Goal: Register for event/course

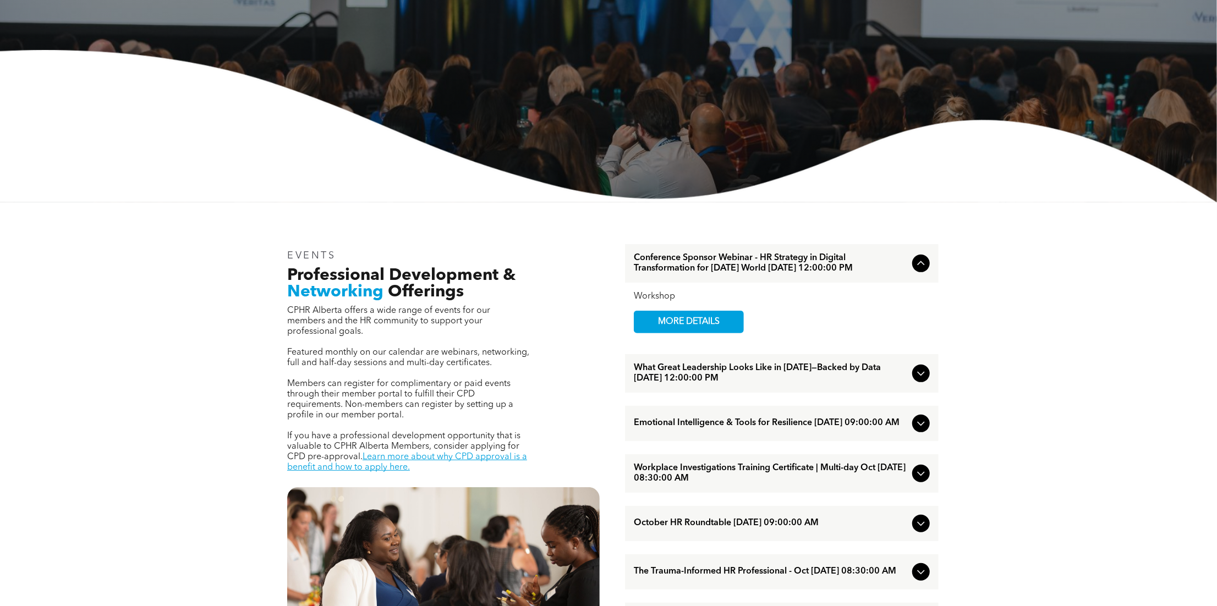
scroll to position [220, 0]
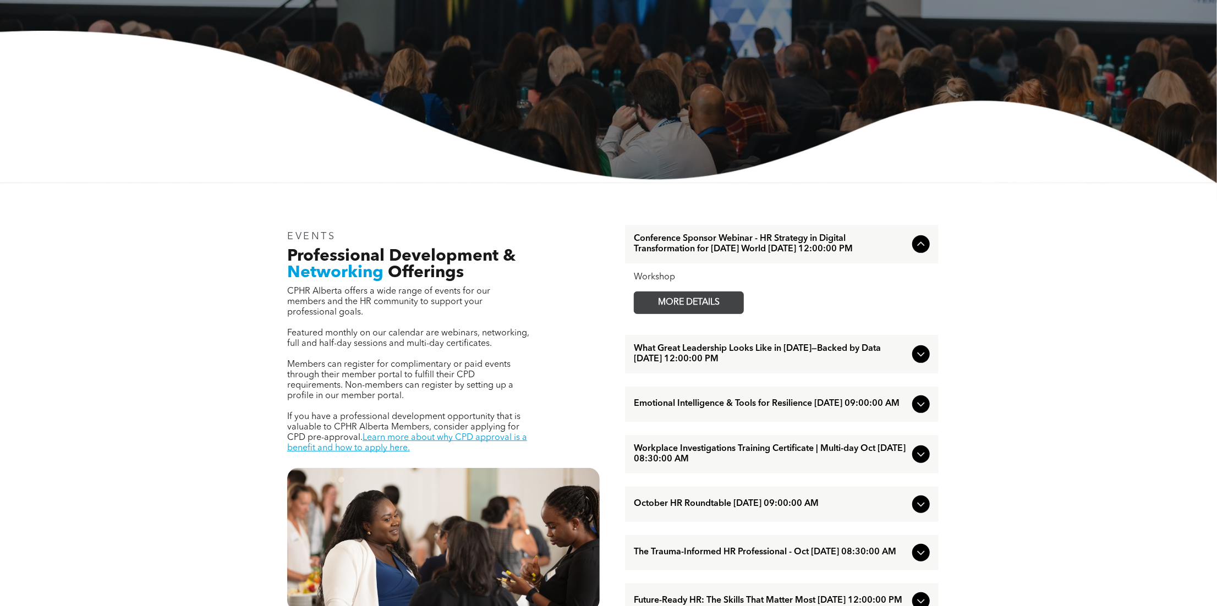
click at [712, 314] on span "MORE DETAILS" at bounding box center [688, 302] width 87 height 21
click at [765, 365] on span "What Great Leadership Looks Like in [DATE]—Backed by Data [DATE] 12:00:00 PM" at bounding box center [771, 354] width 274 height 21
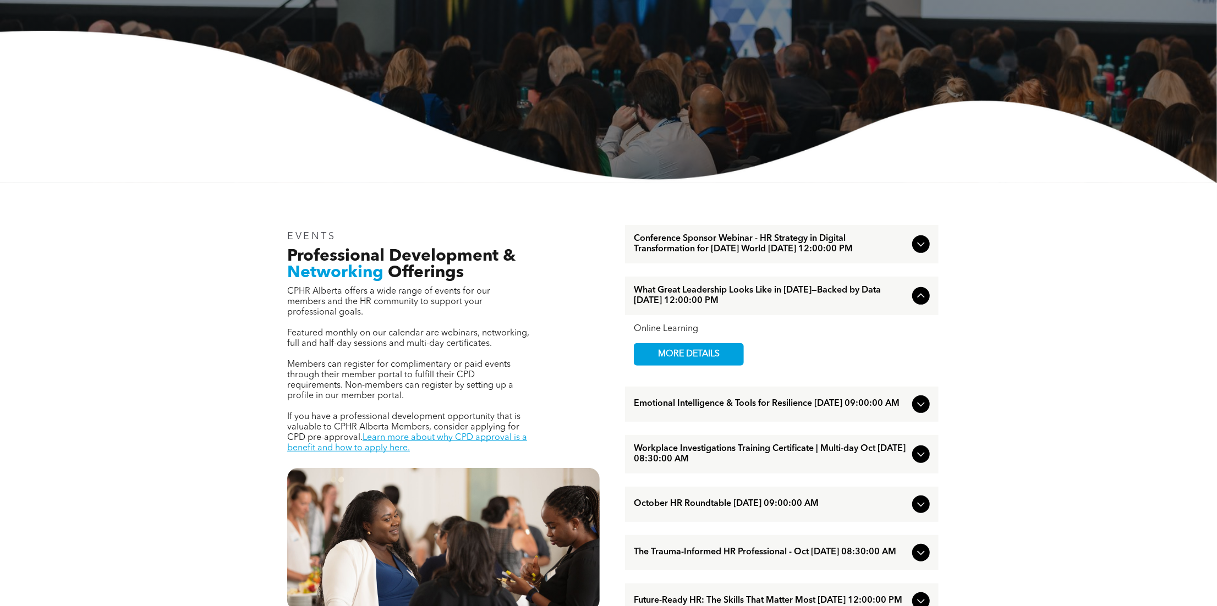
click at [747, 409] on span "Emotional Intelligence & Tools for Resilience [DATE] 09:00:00 AM" at bounding box center [771, 404] width 274 height 10
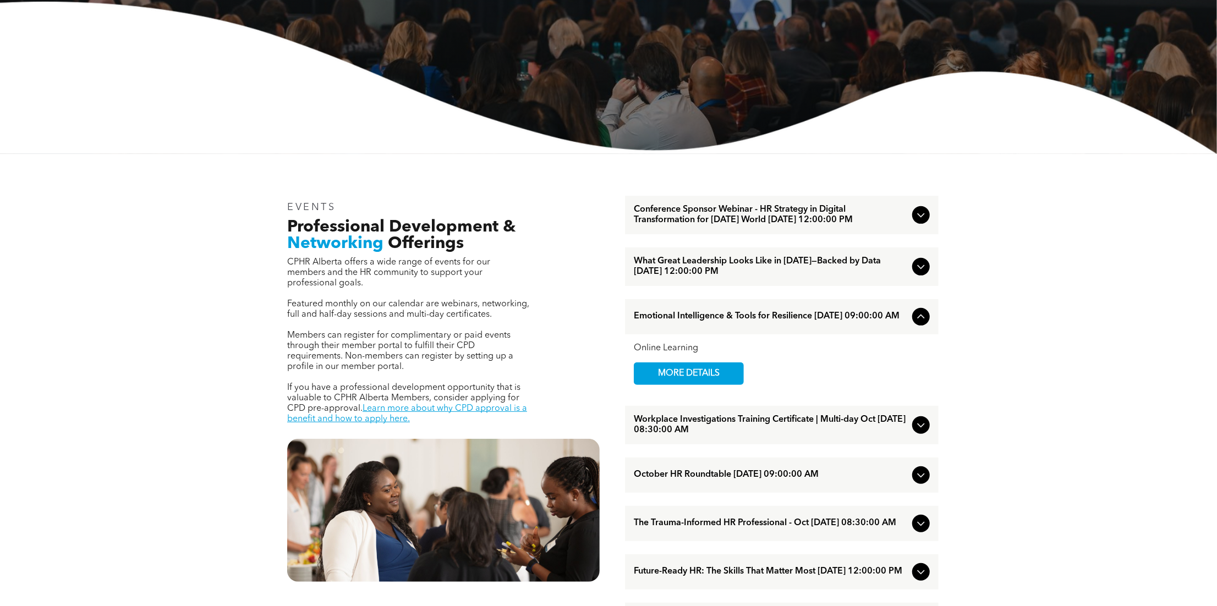
scroll to position [275, 0]
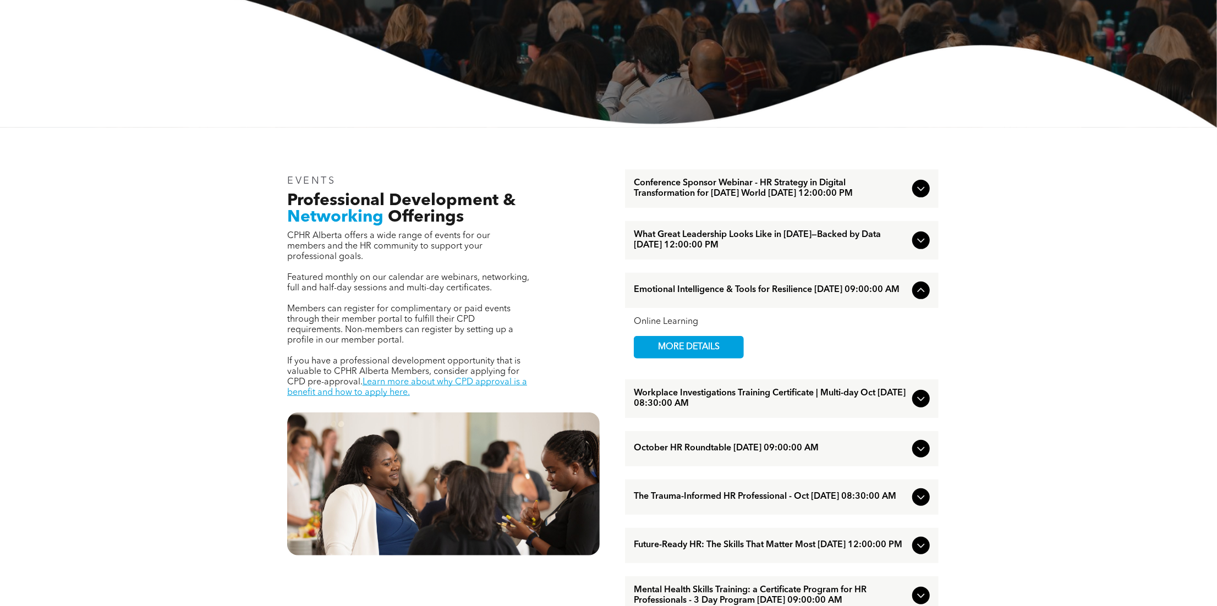
click at [746, 409] on span "Workplace Investigations Training Certificate | Multi-day Oct [DATE] 08:30:00 AM" at bounding box center [771, 398] width 274 height 21
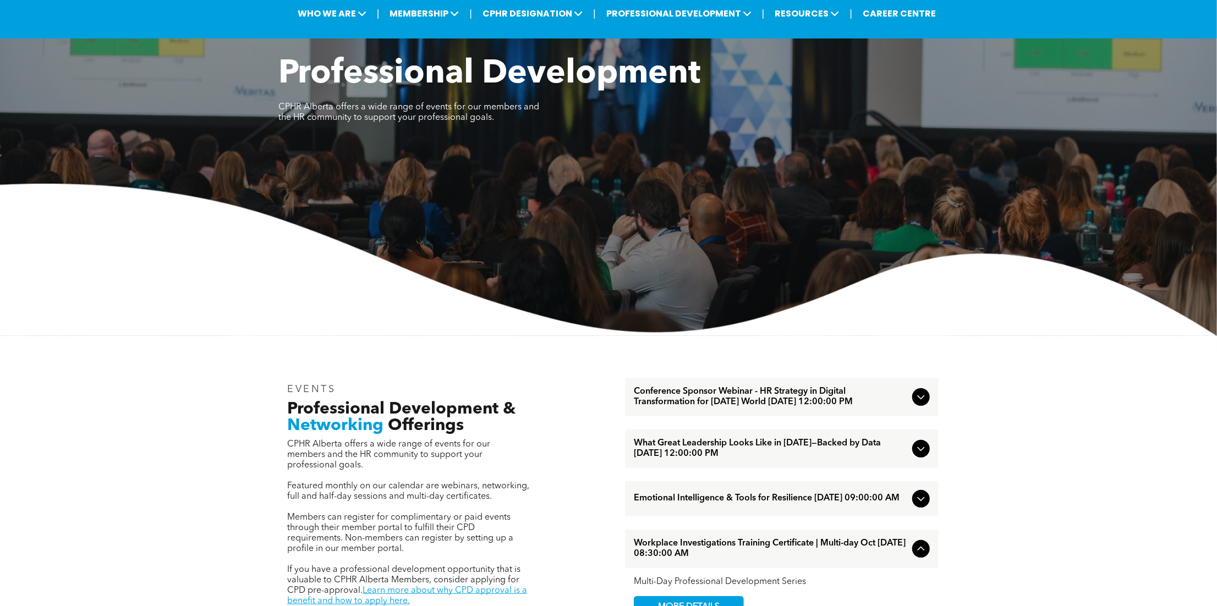
scroll to position [0, 0]
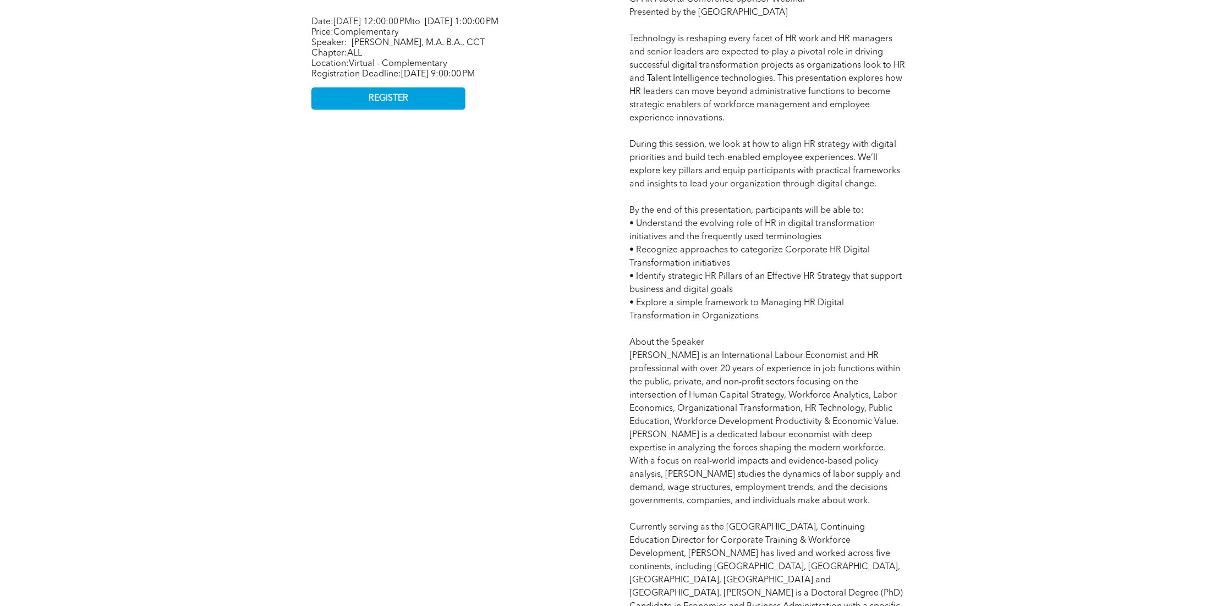
scroll to position [440, 0]
